Goal: Task Accomplishment & Management: Manage account settings

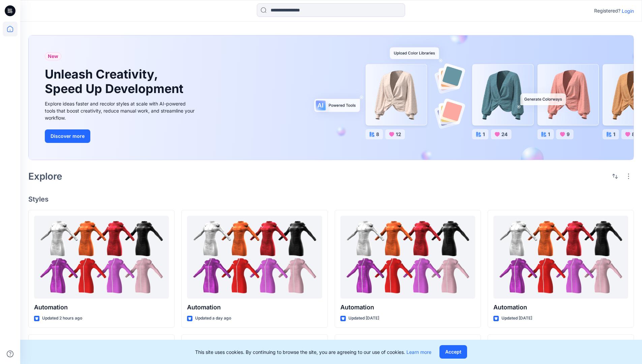
click at [626, 11] on p "Login" at bounding box center [628, 10] width 12 height 7
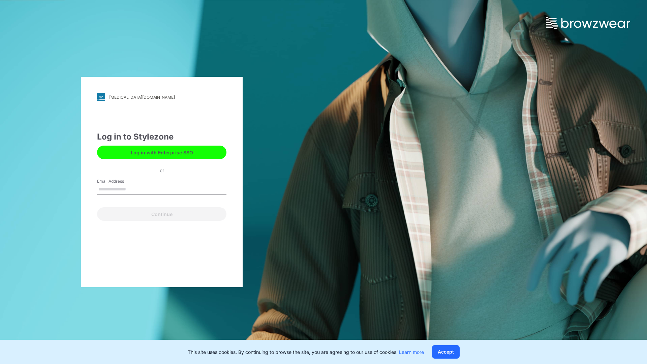
click at [133, 189] on input "Email Address" at bounding box center [161, 189] width 129 height 10
type input "**********"
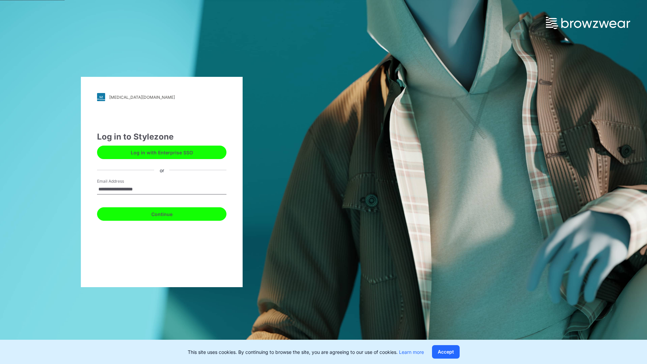
click at [169, 213] on button "Continue" at bounding box center [161, 213] width 129 height 13
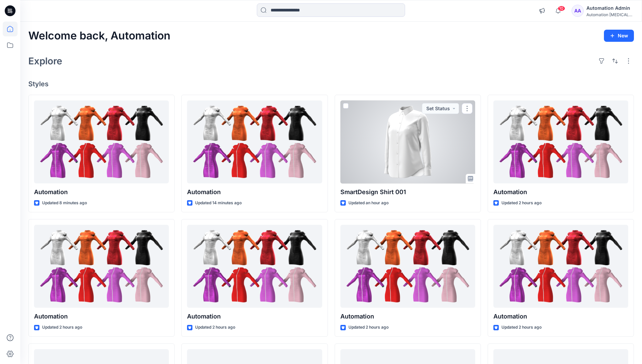
click at [13, 29] on icon at bounding box center [10, 29] width 6 height 6
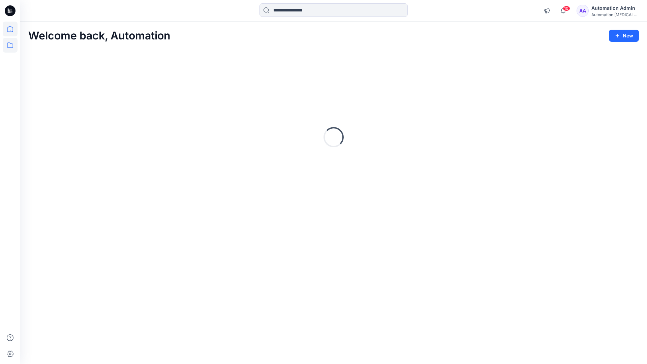
click at [11, 45] on icon at bounding box center [10, 45] width 15 height 15
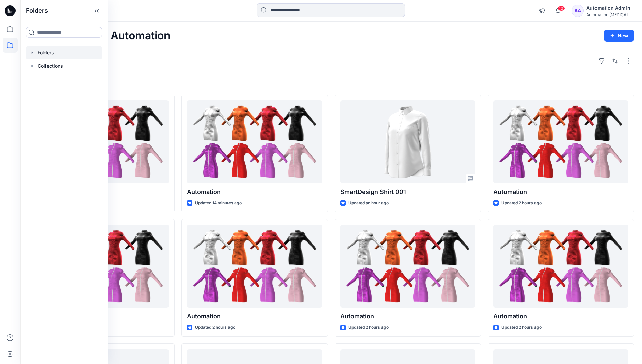
click at [50, 50] on div at bounding box center [64, 52] width 77 height 13
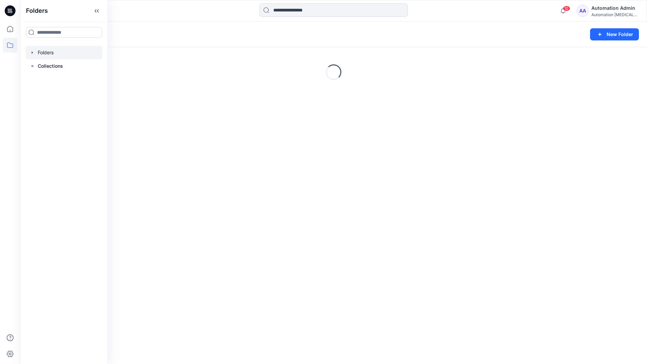
click at [296, 227] on div "Folders New Folder Loading..." at bounding box center [333, 193] width 627 height 343
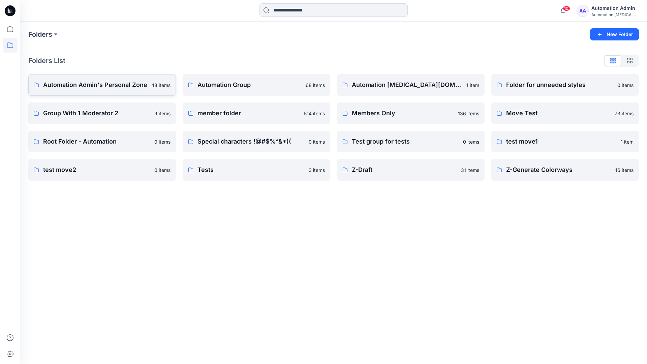
click at [113, 89] on p "Automation Admin's Personal Zone" at bounding box center [95, 84] width 104 height 9
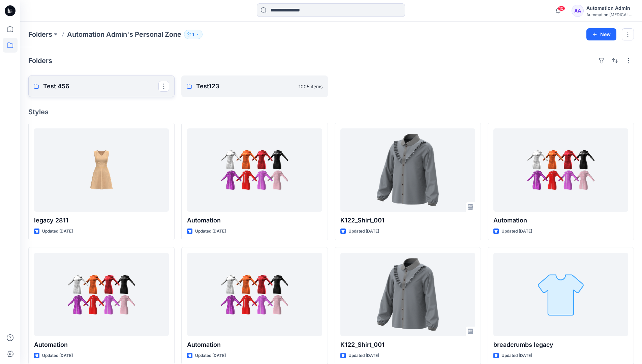
click at [113, 89] on p "Test 456" at bounding box center [100, 86] width 115 height 9
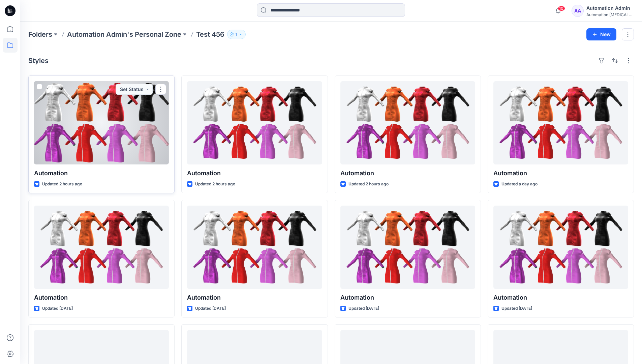
click at [106, 102] on div at bounding box center [101, 122] width 135 height 83
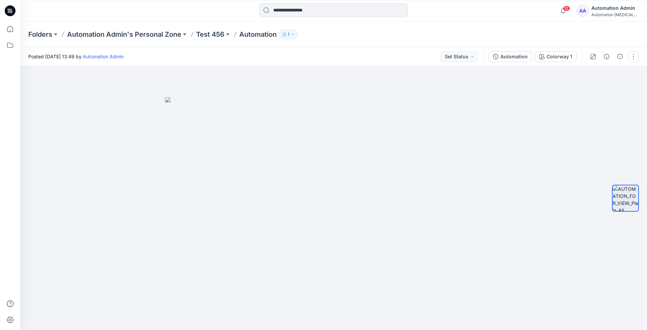
click at [634, 57] on button "button" at bounding box center [633, 56] width 11 height 11
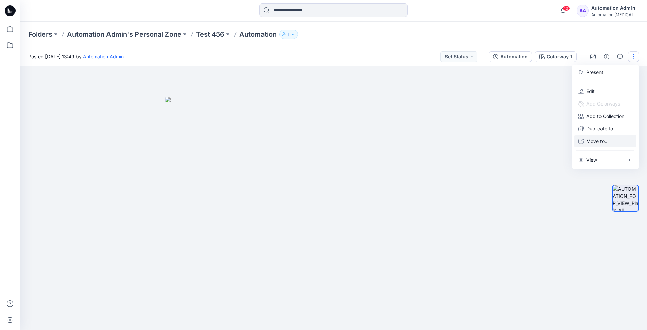
click at [609, 138] on p "Move to..." at bounding box center [598, 141] width 22 height 7
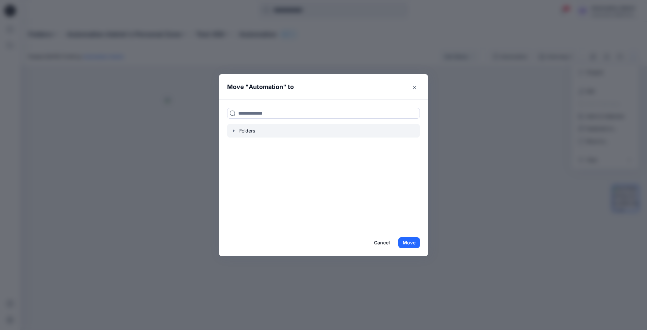
click at [246, 130] on div at bounding box center [323, 130] width 193 height 13
click at [233, 130] on icon "button" at bounding box center [233, 130] width 5 height 5
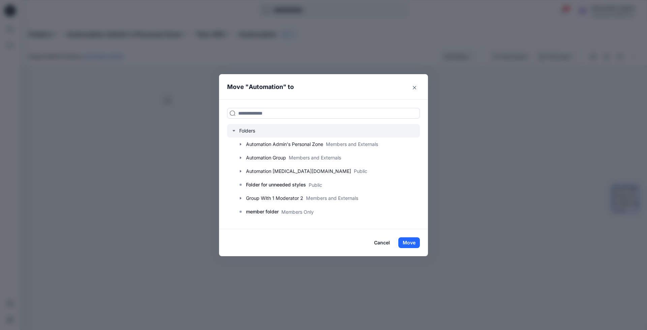
scroll to position [66, 0]
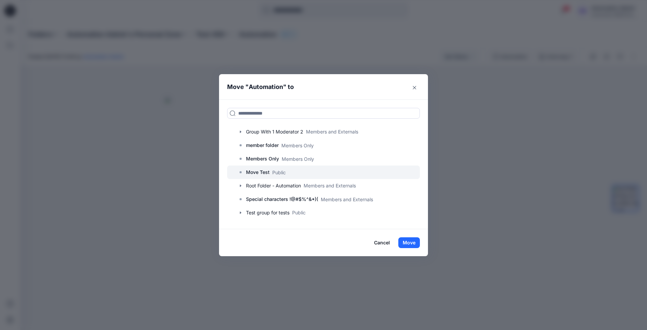
click at [249, 173] on p "Move Test" at bounding box center [258, 172] width 24 height 8
click at [408, 240] on button "Move" at bounding box center [409, 242] width 22 height 11
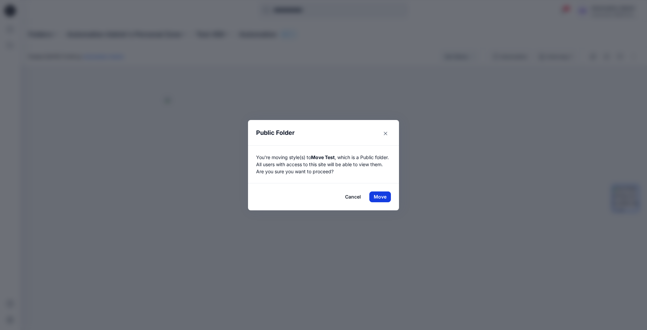
click at [380, 197] on button "Move" at bounding box center [380, 196] width 22 height 11
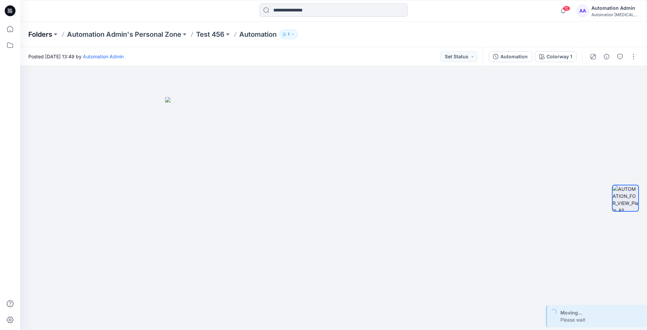
click at [37, 34] on p "Folders" at bounding box center [40, 34] width 24 height 9
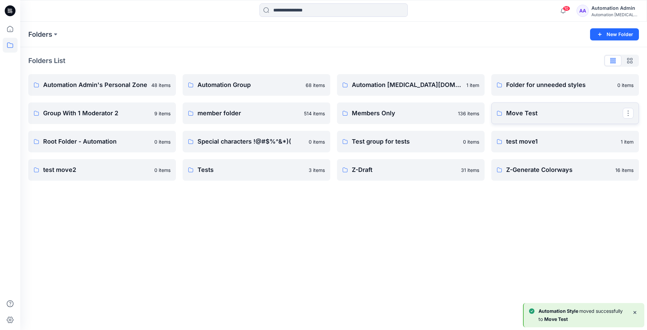
click at [559, 121] on link "Move Test" at bounding box center [566, 113] width 148 height 22
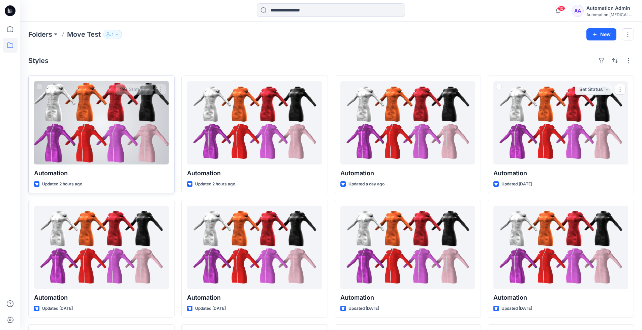
click at [120, 135] on div at bounding box center [101, 122] width 135 height 83
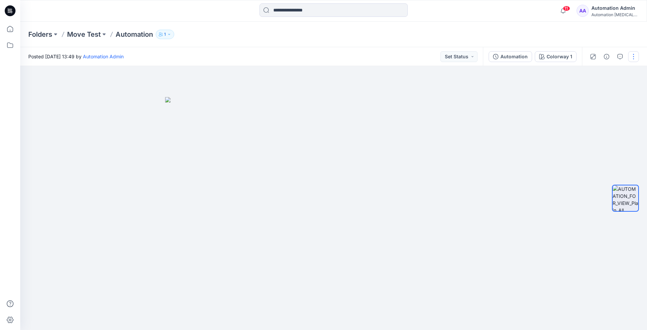
click at [632, 58] on button "button" at bounding box center [633, 56] width 11 height 11
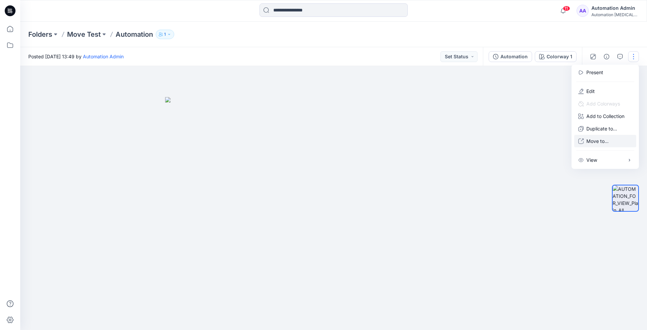
click at [595, 139] on p "Move to..." at bounding box center [598, 141] width 22 height 7
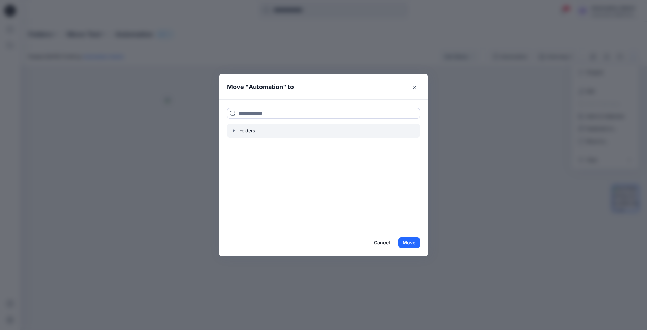
click at [233, 133] on icon "button" at bounding box center [233, 130] width 5 height 5
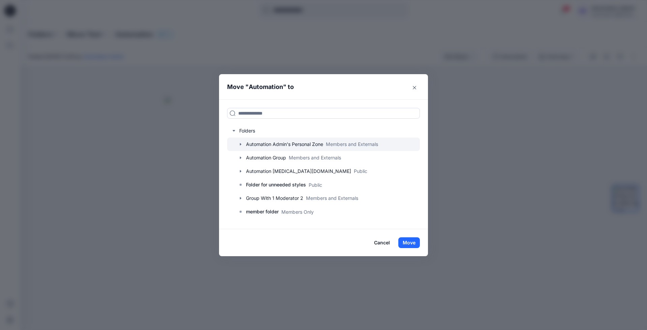
click at [240, 143] on icon "button" at bounding box center [240, 144] width 1 height 2
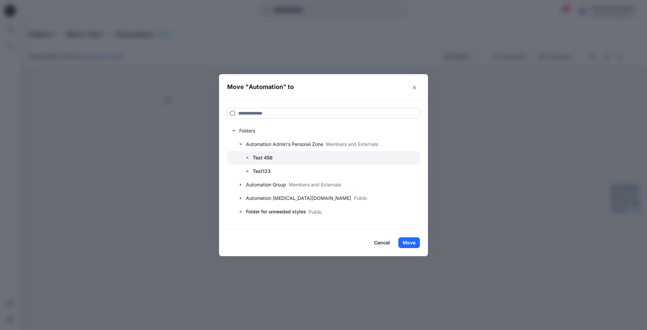
click at [264, 157] on p "Test 456" at bounding box center [263, 158] width 20 height 8
click at [413, 244] on button "Move" at bounding box center [409, 242] width 22 height 11
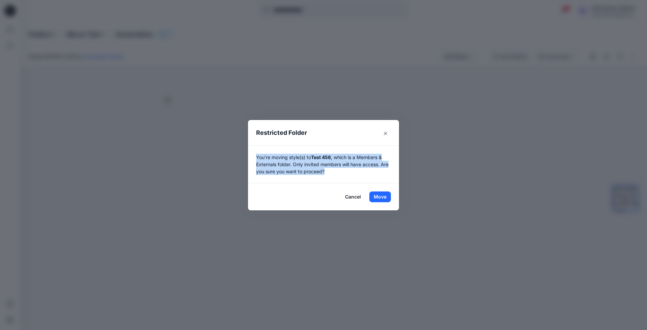
drag, startPoint x: 413, startPoint y: 244, endPoint x: 333, endPoint y: 170, distance: 108.8
click at [333, 170] on p "You're moving style(s) to Test 456 , which is a Members & Externals folder. Onl…" at bounding box center [323, 164] width 135 height 21
click at [380, 195] on button "Move" at bounding box center [380, 196] width 22 height 11
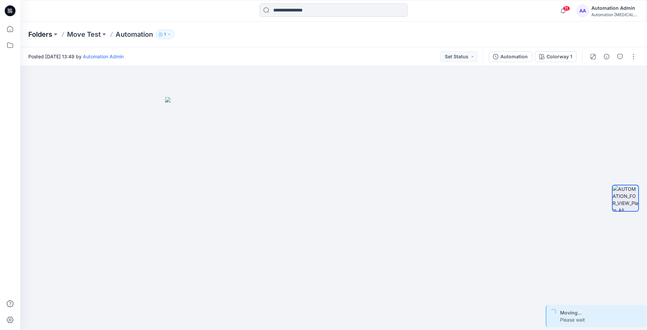
click at [39, 36] on p "Folders" at bounding box center [40, 34] width 24 height 9
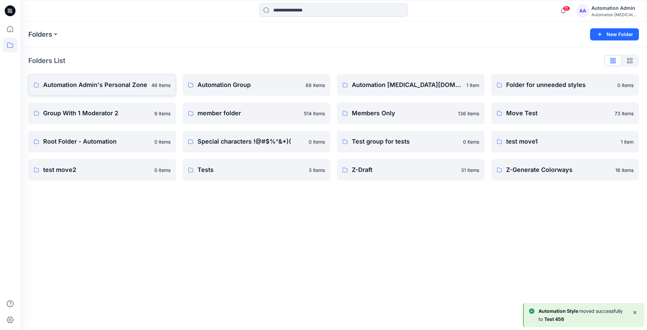
click at [82, 85] on p "Automation Admin's Personal Zone" at bounding box center [95, 84] width 104 height 9
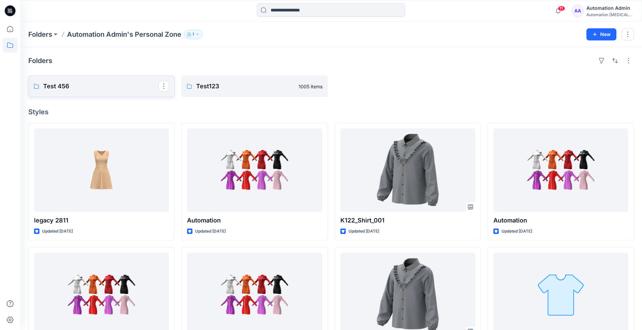
click at [82, 85] on p "Test 456" at bounding box center [100, 86] width 115 height 9
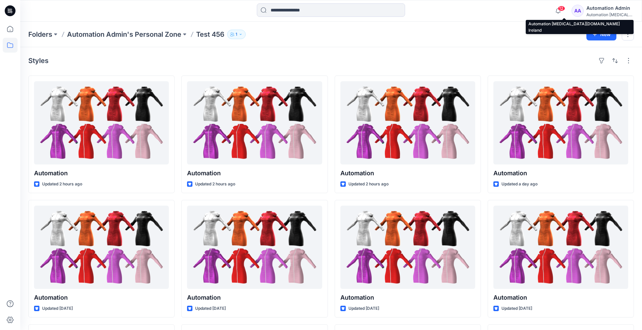
click at [601, 13] on div "Automation [MEDICAL_DATA]..." at bounding box center [610, 14] width 47 height 5
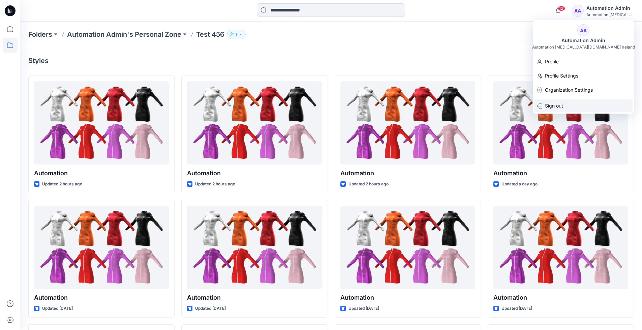
click at [560, 106] on p "Sign out" at bounding box center [554, 105] width 18 height 13
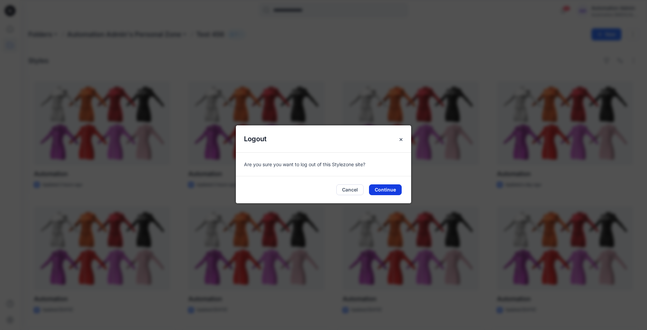
click at [393, 189] on button "Continue" at bounding box center [385, 189] width 33 height 11
